Goal: Information Seeking & Learning: Learn about a topic

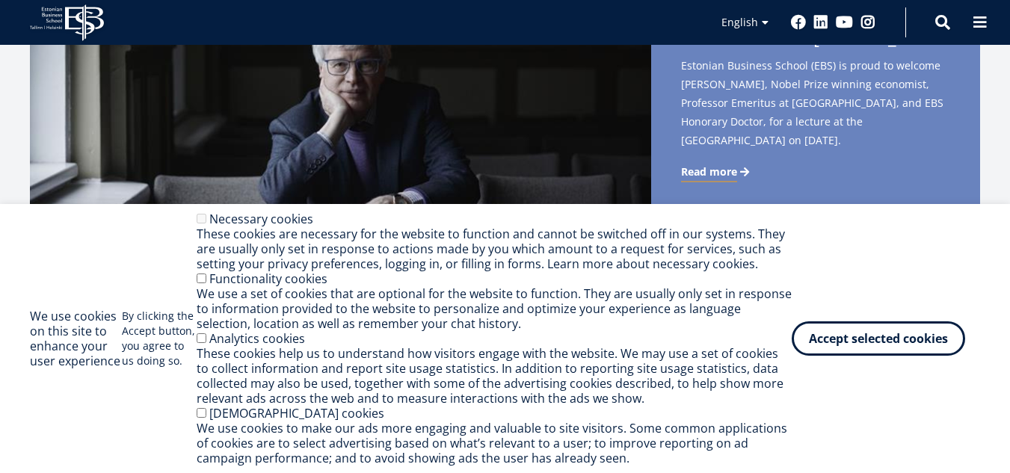
scroll to position [448, 0]
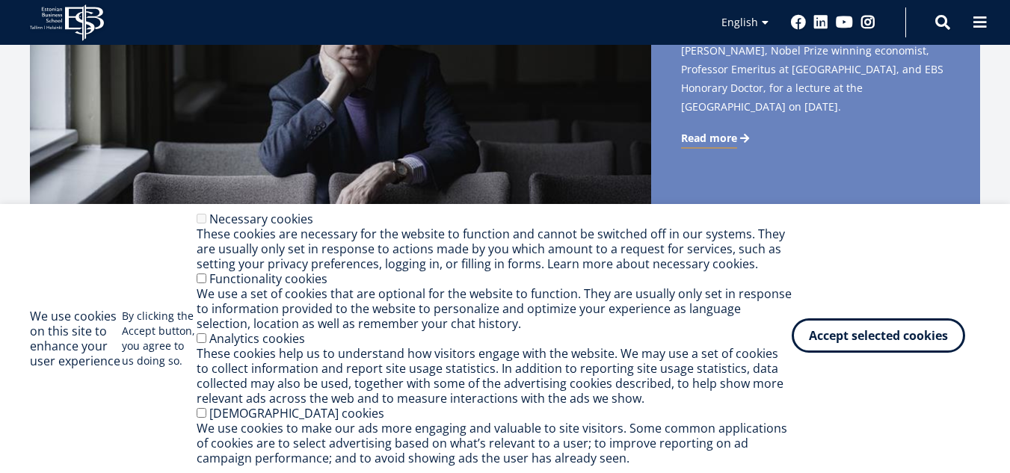
drag, startPoint x: 824, startPoint y: 329, endPoint x: 811, endPoint y: 325, distance: 14.0
click at [824, 330] on button "Accept selected cookies" at bounding box center [877, 335] width 173 height 34
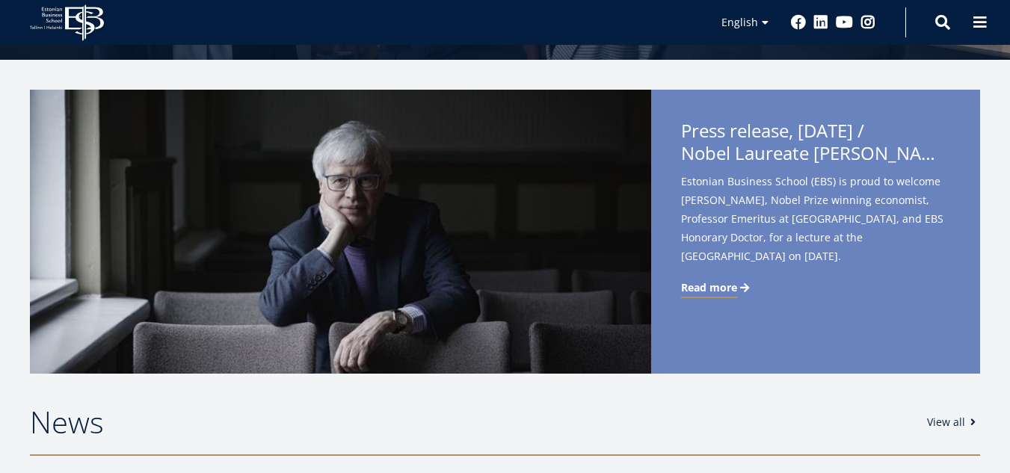
scroll to position [0, 0]
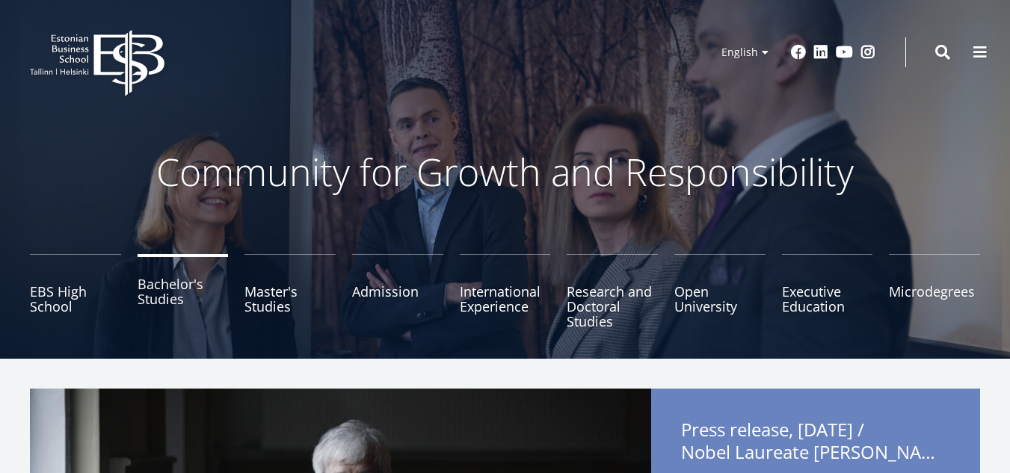
click at [143, 296] on link "Bachelor's Studies" at bounding box center [182, 291] width 91 height 75
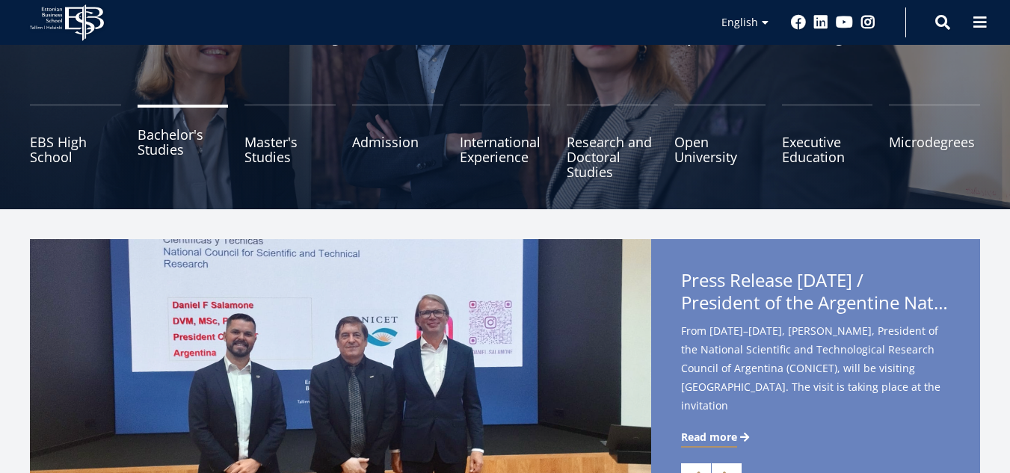
scroll to position [224, 0]
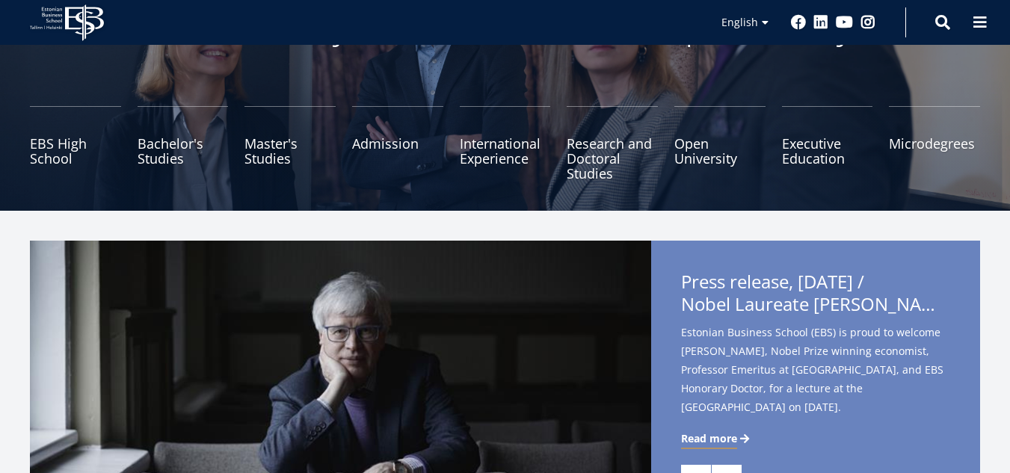
scroll to position [149, 0]
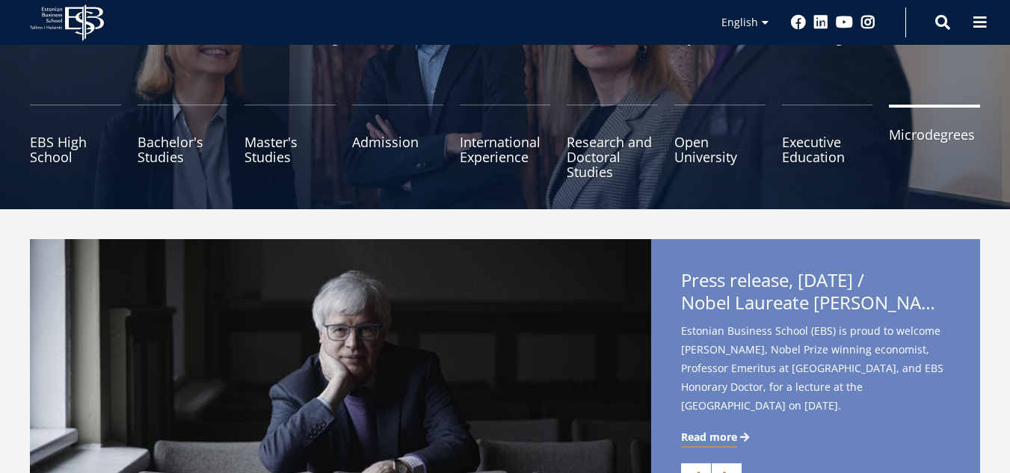
click at [912, 144] on link "Microdegrees" at bounding box center [933, 142] width 91 height 75
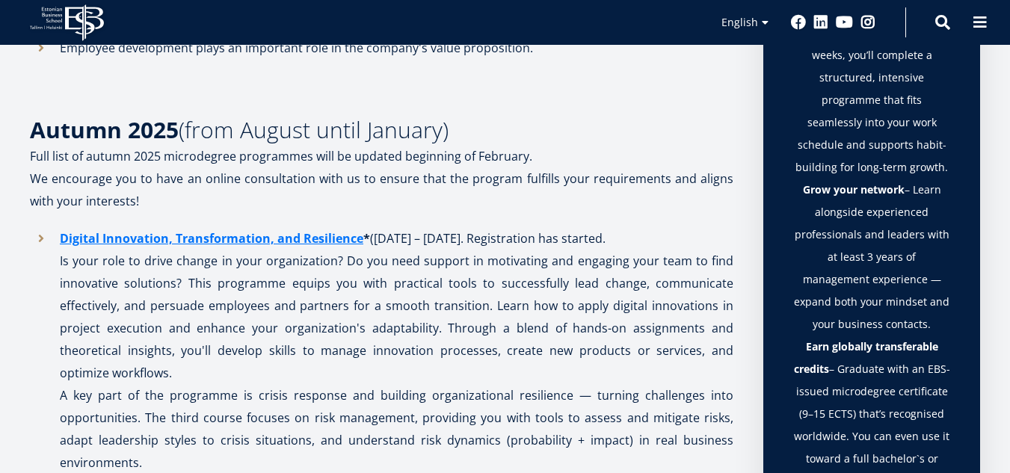
scroll to position [1046, 0]
click at [347, 246] on link "Digital Innovation, Transformation, and Resilience" at bounding box center [211, 239] width 303 height 22
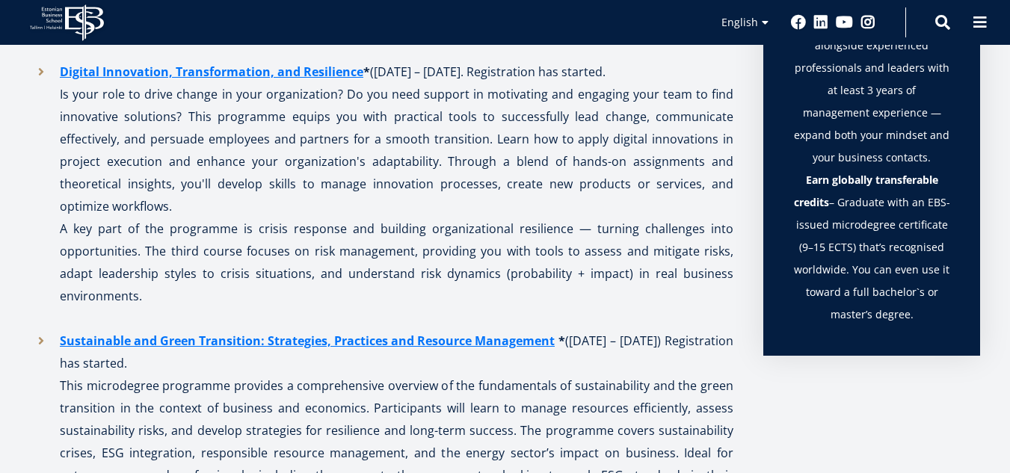
scroll to position [1239, 0]
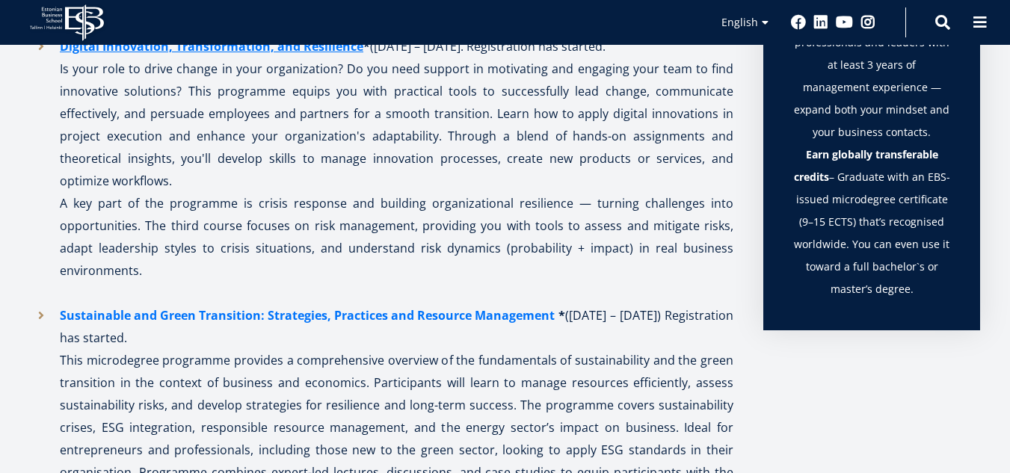
click at [329, 307] on icon "Sustainable and Green Transition: Strategies, Practices and Resource Management" at bounding box center [307, 315] width 495 height 16
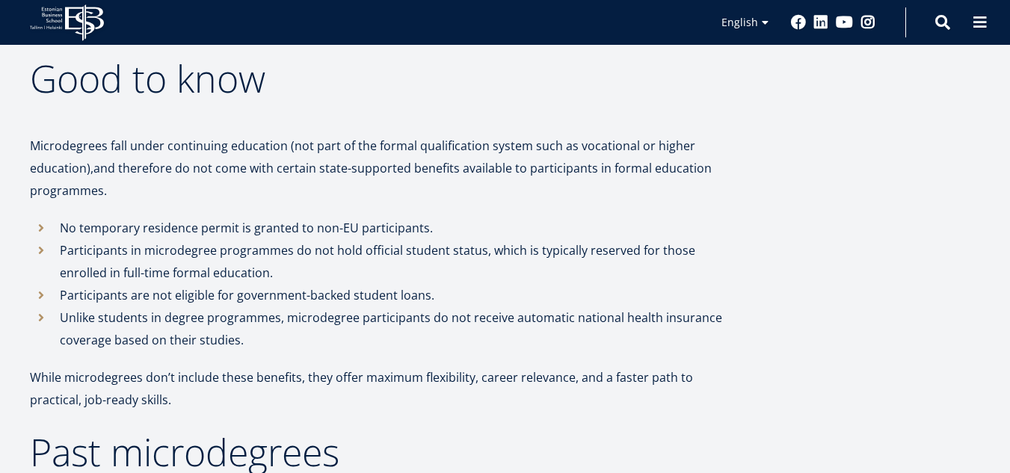
scroll to position [4948, 0]
